Goal: Transaction & Acquisition: Purchase product/service

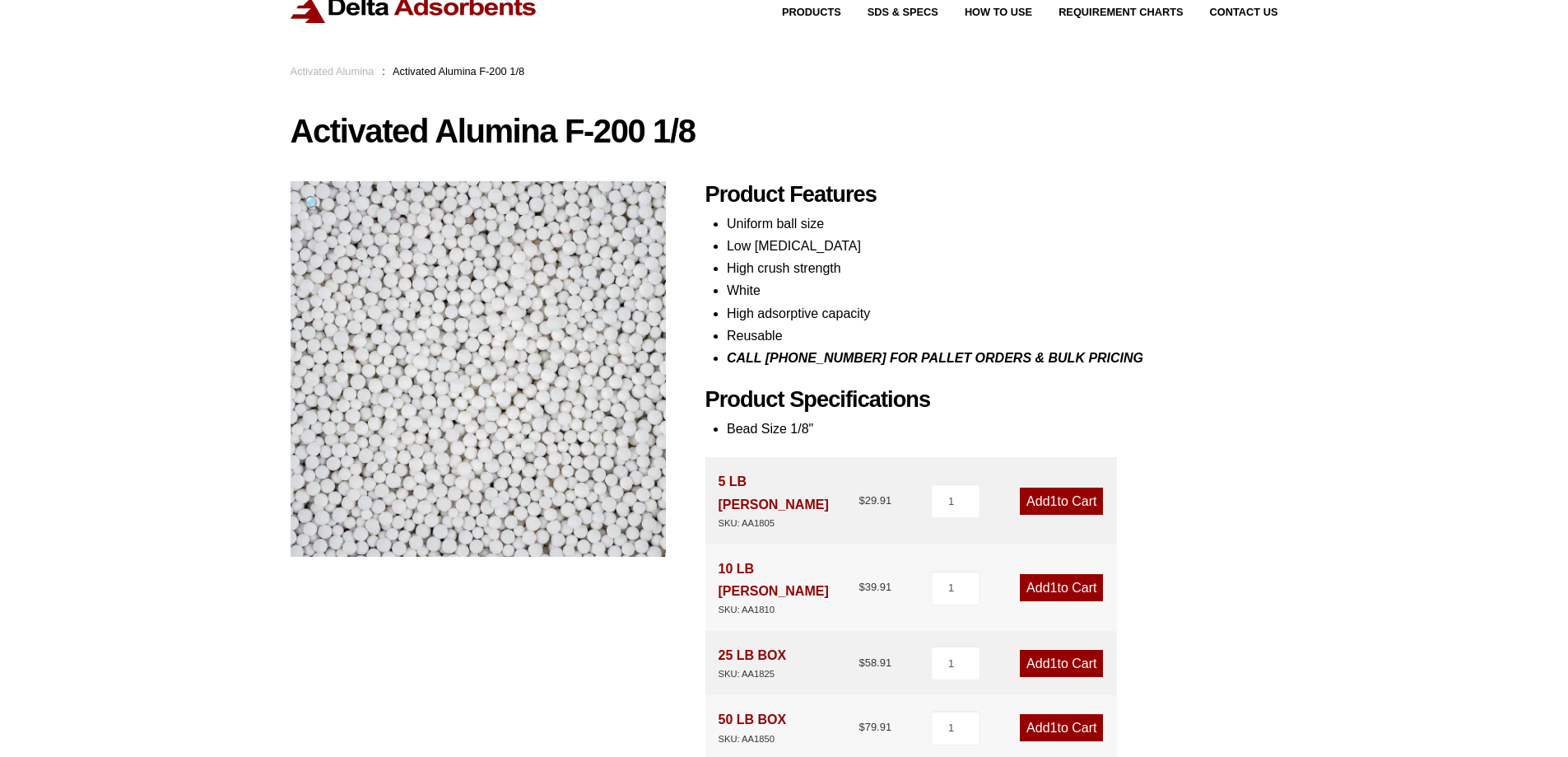
scroll to position [165, 0]
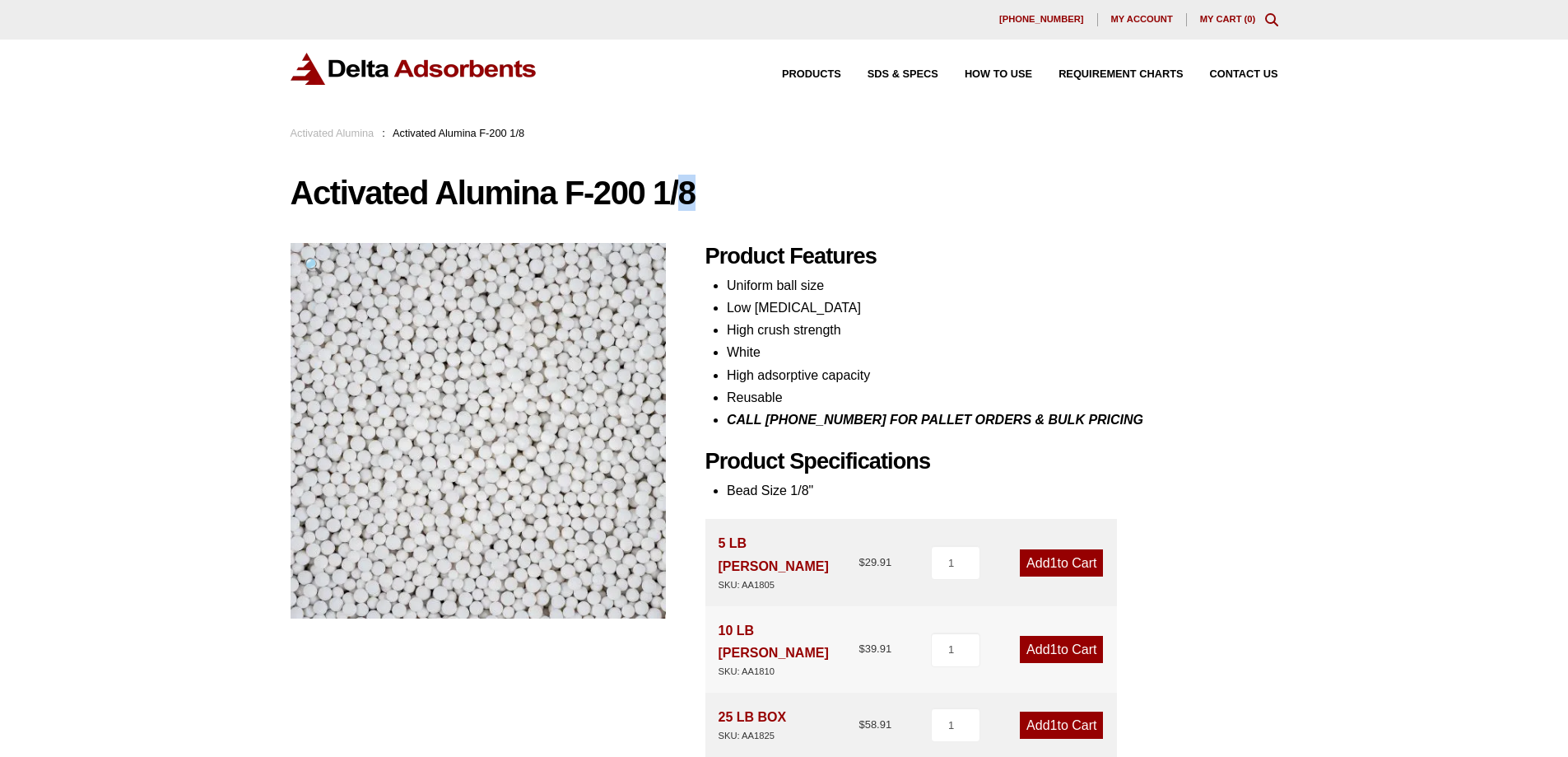
drag, startPoint x: 704, startPoint y: 189, endPoint x: 638, endPoint y: 194, distance: 66.2
click at [638, 194] on h1 "Activated Alumina F-200 1/8" at bounding box center [784, 193] width 988 height 35
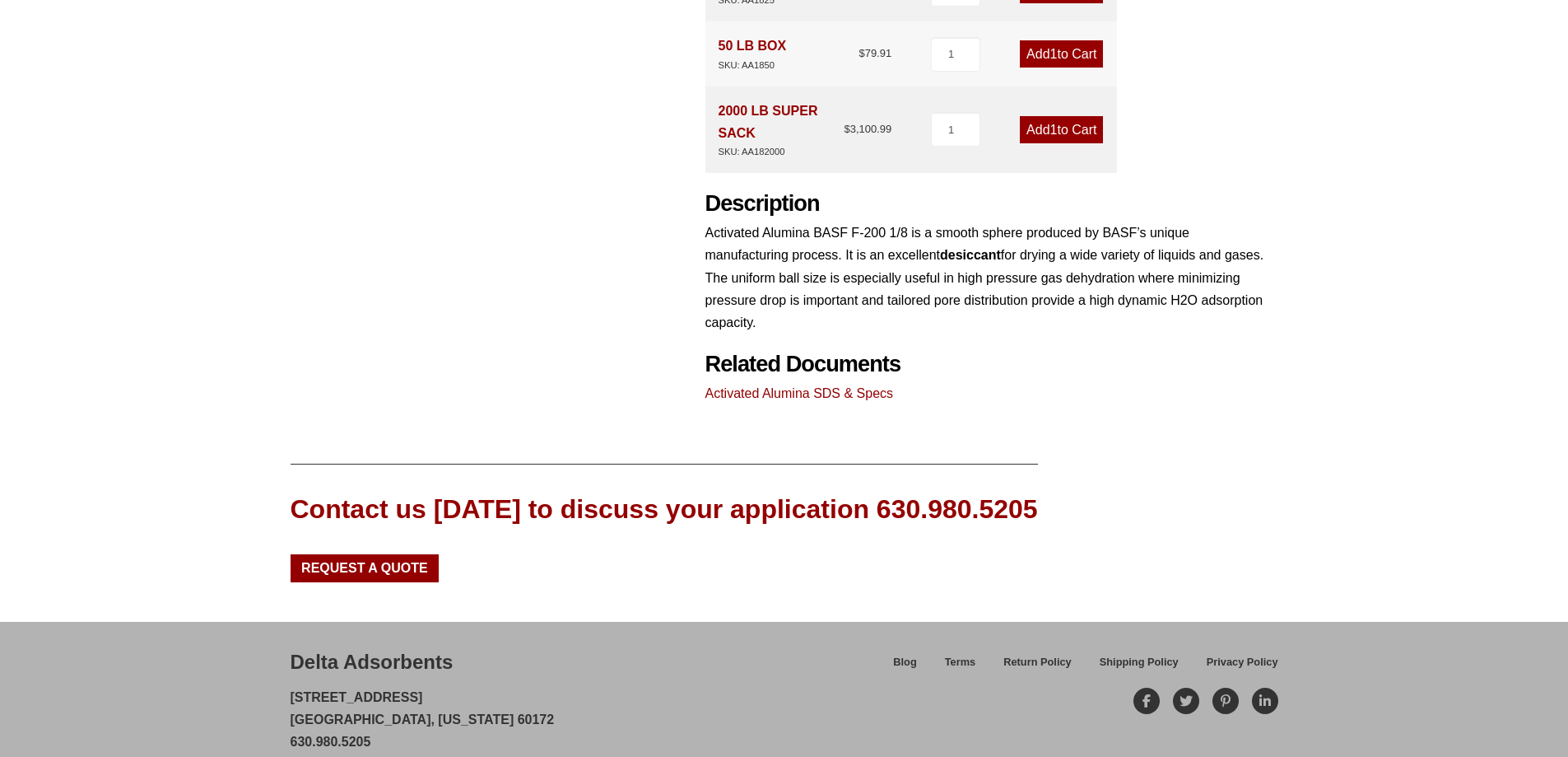
scroll to position [571, 0]
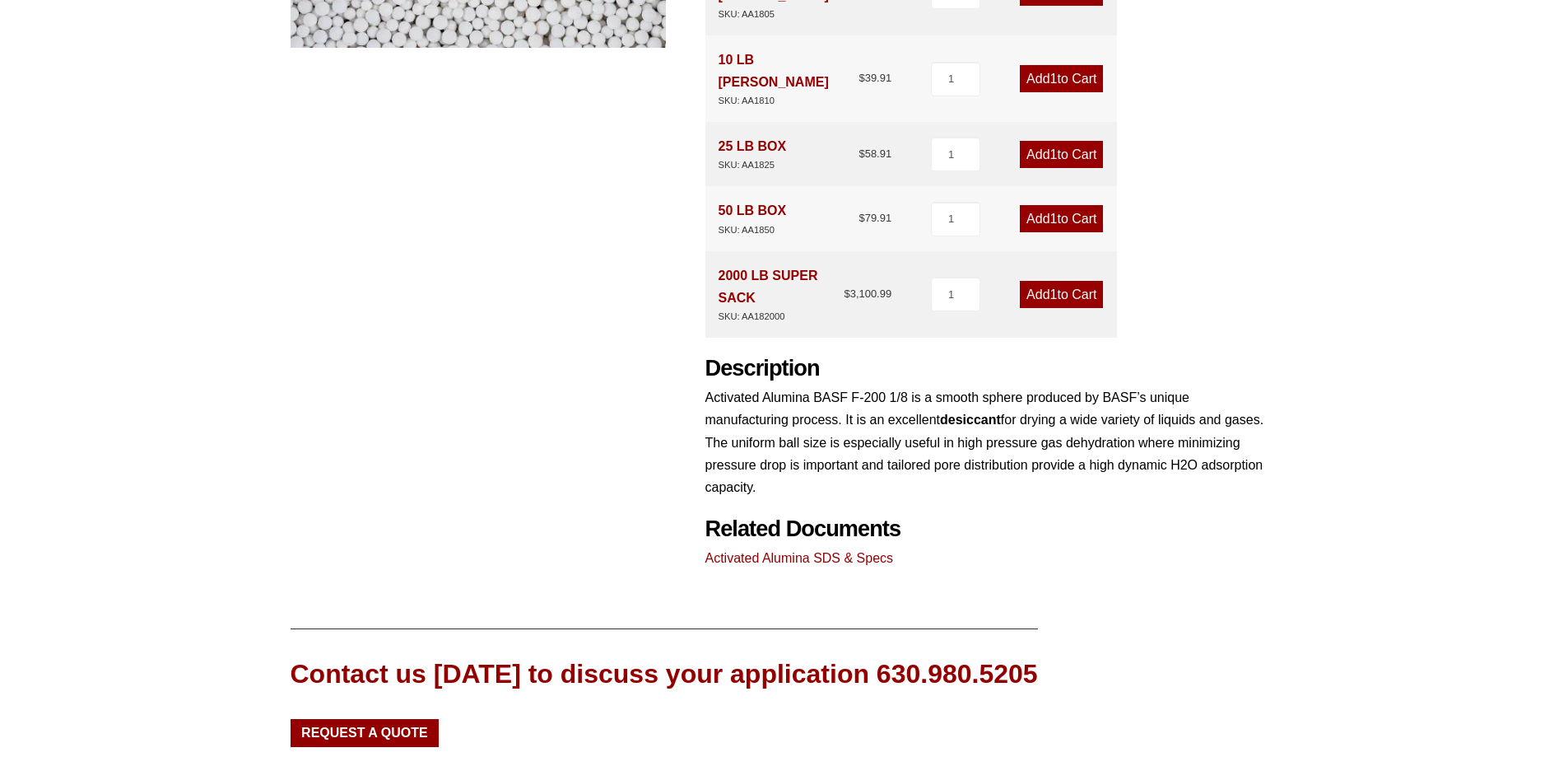
click at [573, 224] on div "Activated Alumina F-200 1/8 🔍 Product Features Uniform ball size Low [MEDICAL_D…" at bounding box center [784, 86] width 988 height 964
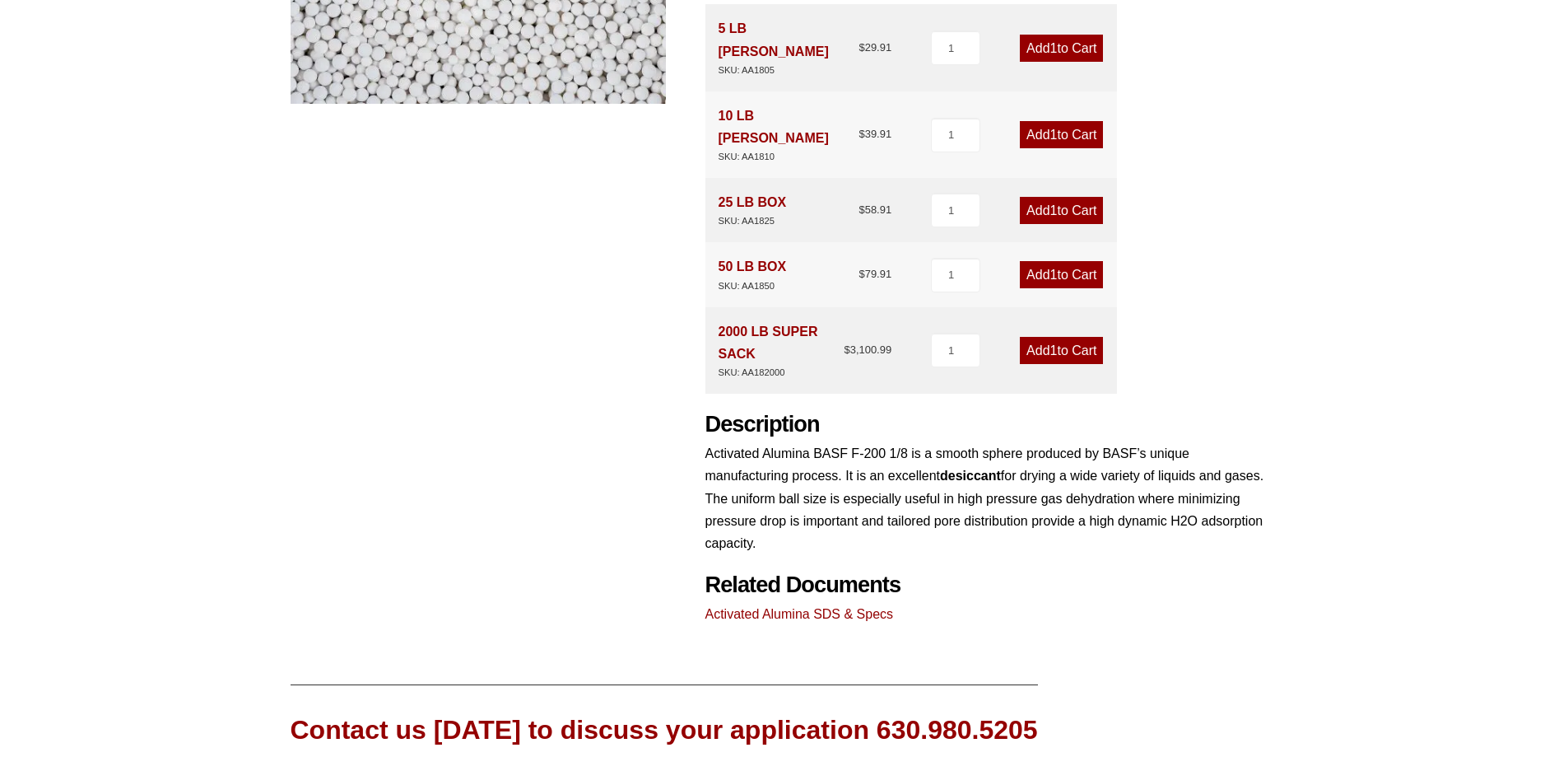
scroll to position [488, 0]
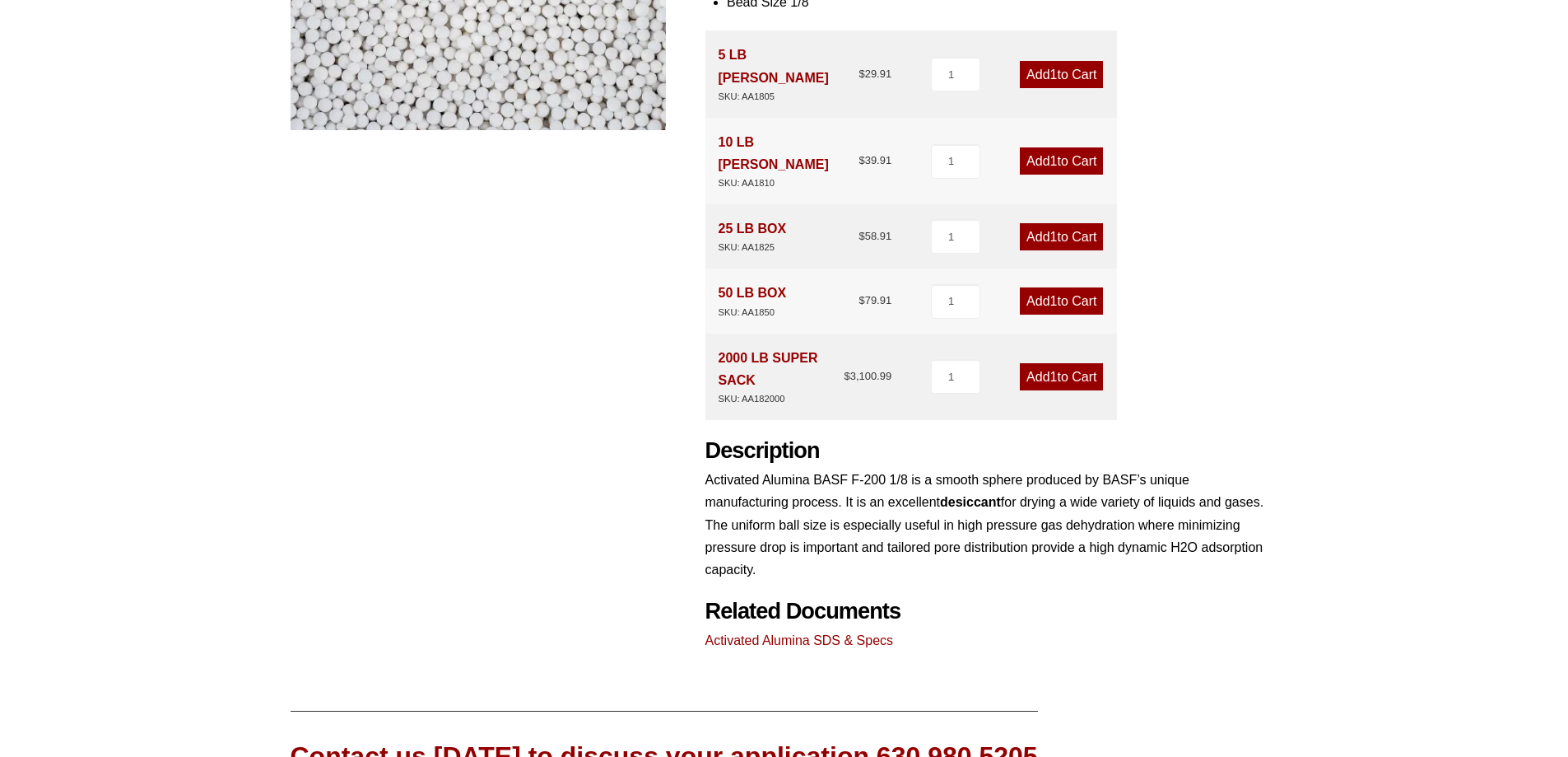
click at [321, 418] on div "Activated Alumina F-200 1/8 🔍 Product Features Uniform ball size Low [MEDICAL_D…" at bounding box center [784, 169] width 988 height 964
